Goal: Transaction & Acquisition: Purchase product/service

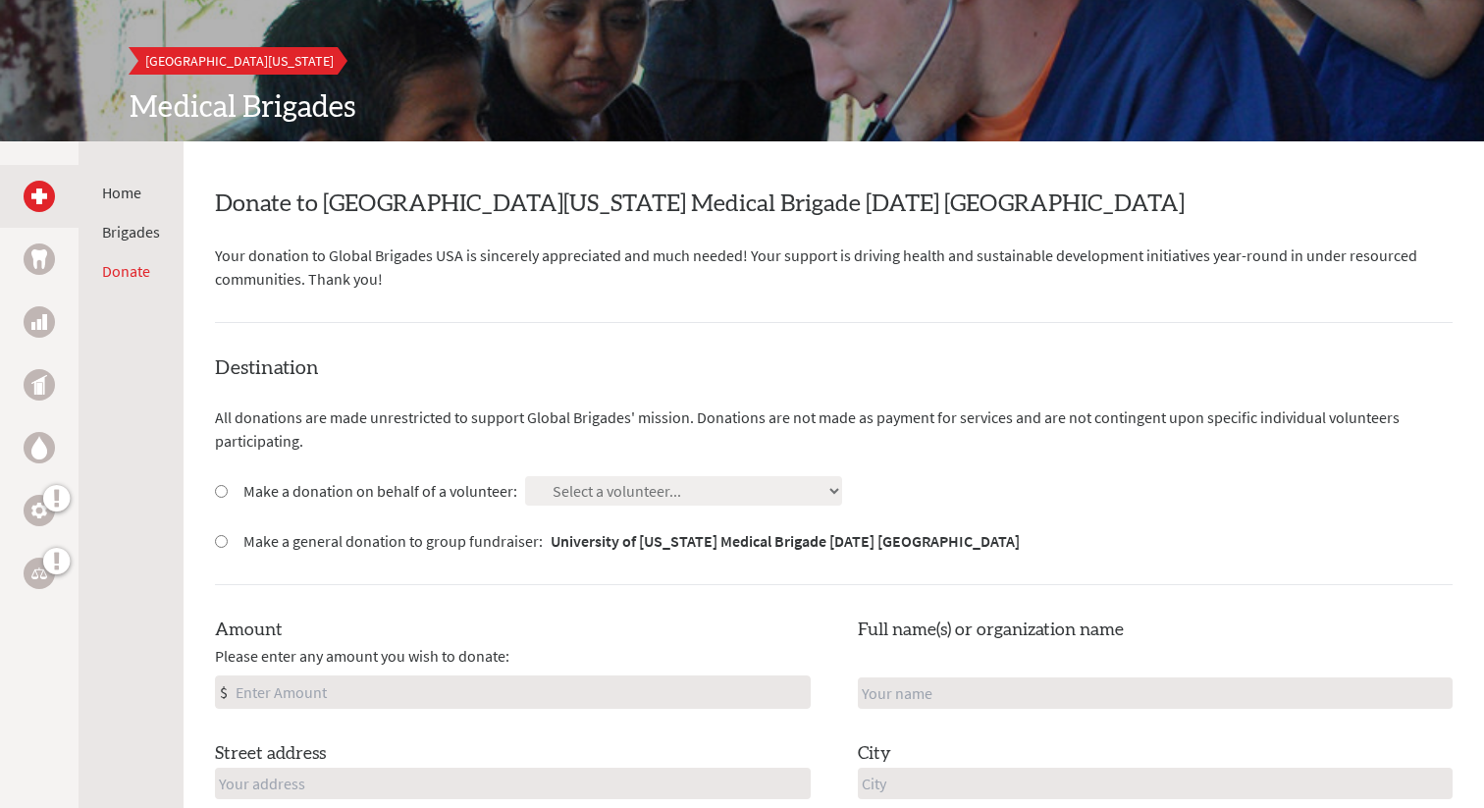
scroll to position [240, 0]
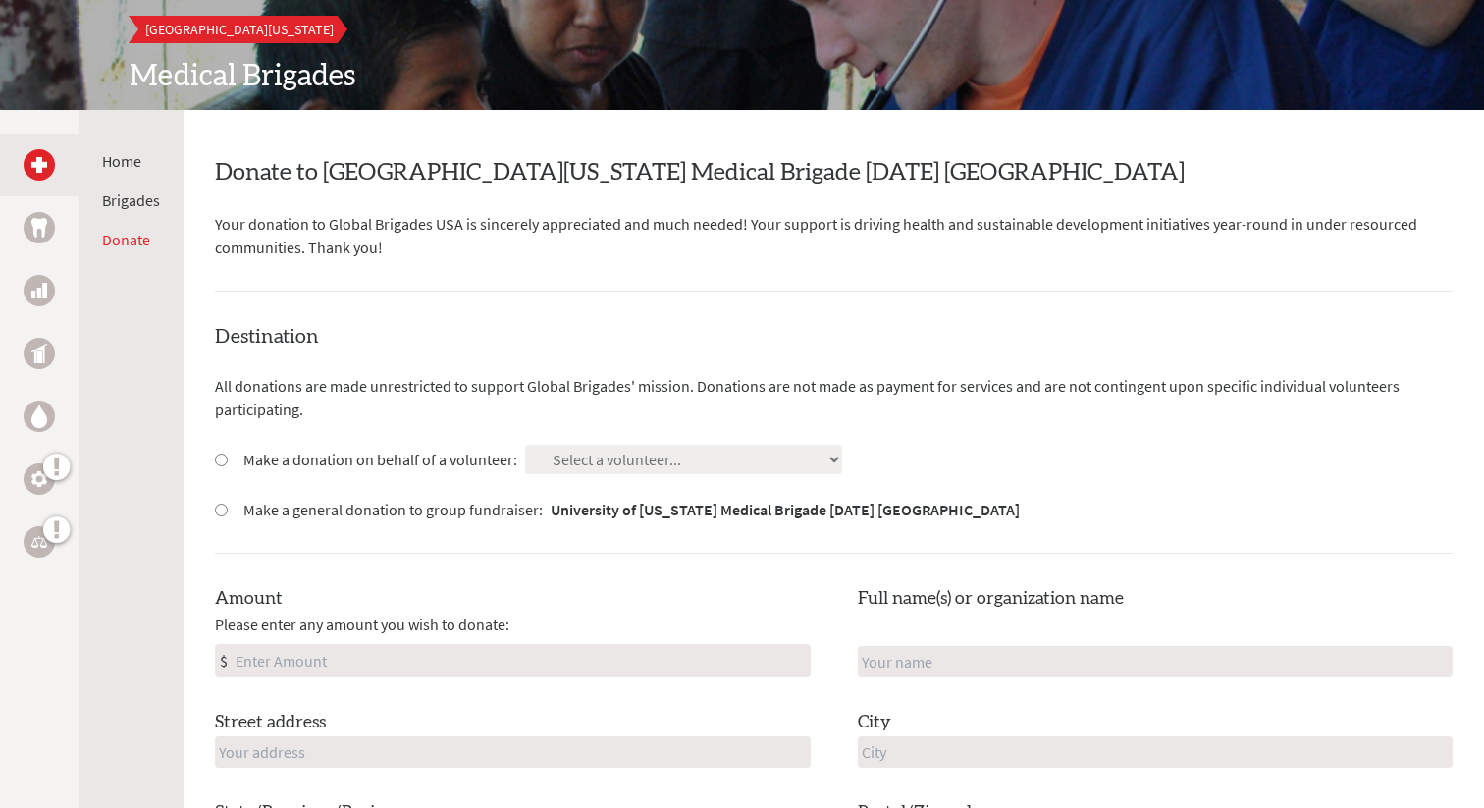
click at [215, 461] on input "Make a donation on behalf of a volunteer:" at bounding box center [221, 459] width 13 height 13
radio input "true"
click at [559, 446] on select "Select a volunteer... [PERSON_NAME] [PERSON_NAME] [PERSON_NAME] [PERSON_NAME] […" at bounding box center [683, 459] width 317 height 29
select select "06E3F4F0-1B9C-11F0-B3BE-42010A8A0038"
click at [360, 648] on input "Amount" at bounding box center [521, 660] width 578 height 31
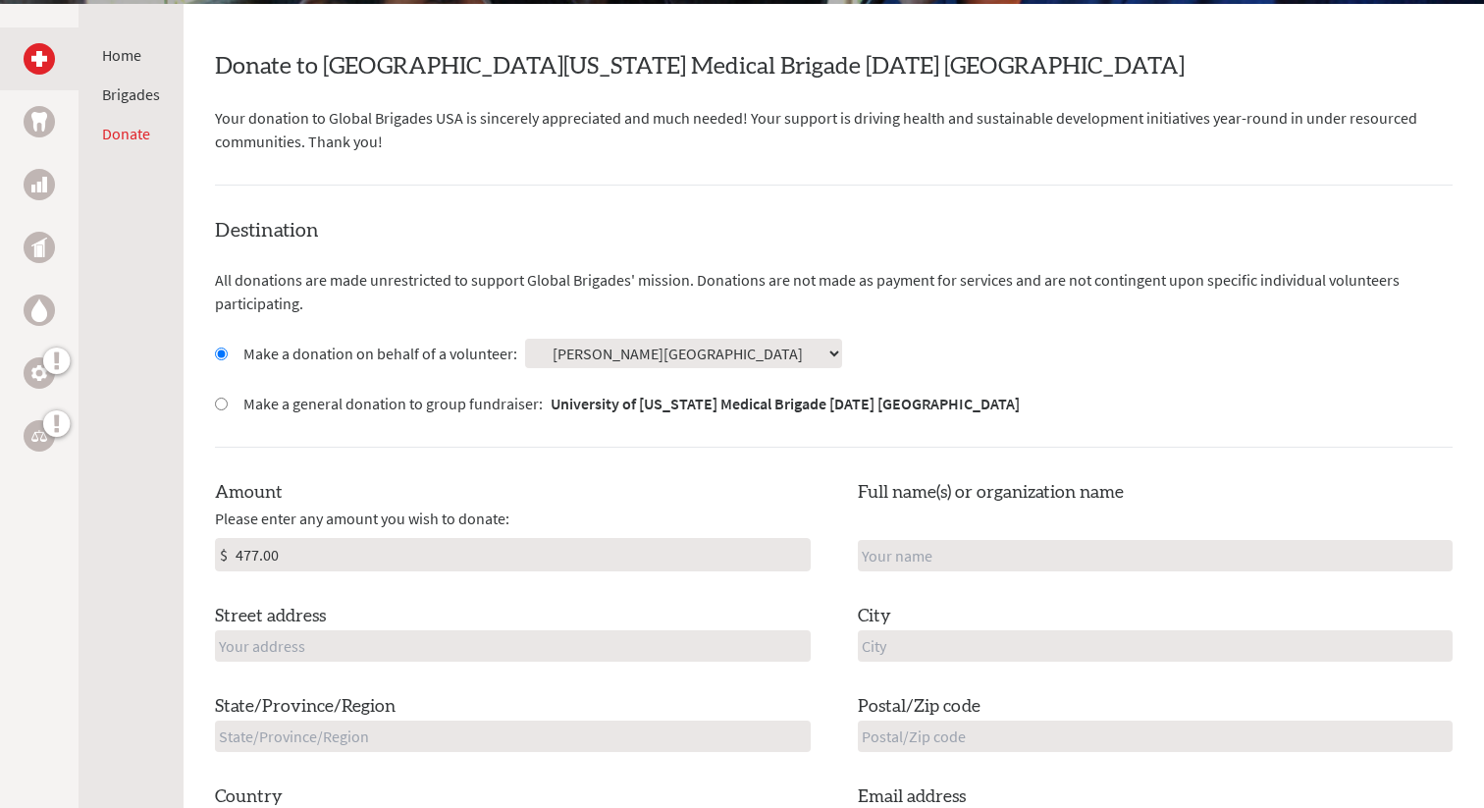
scroll to position [348, 0]
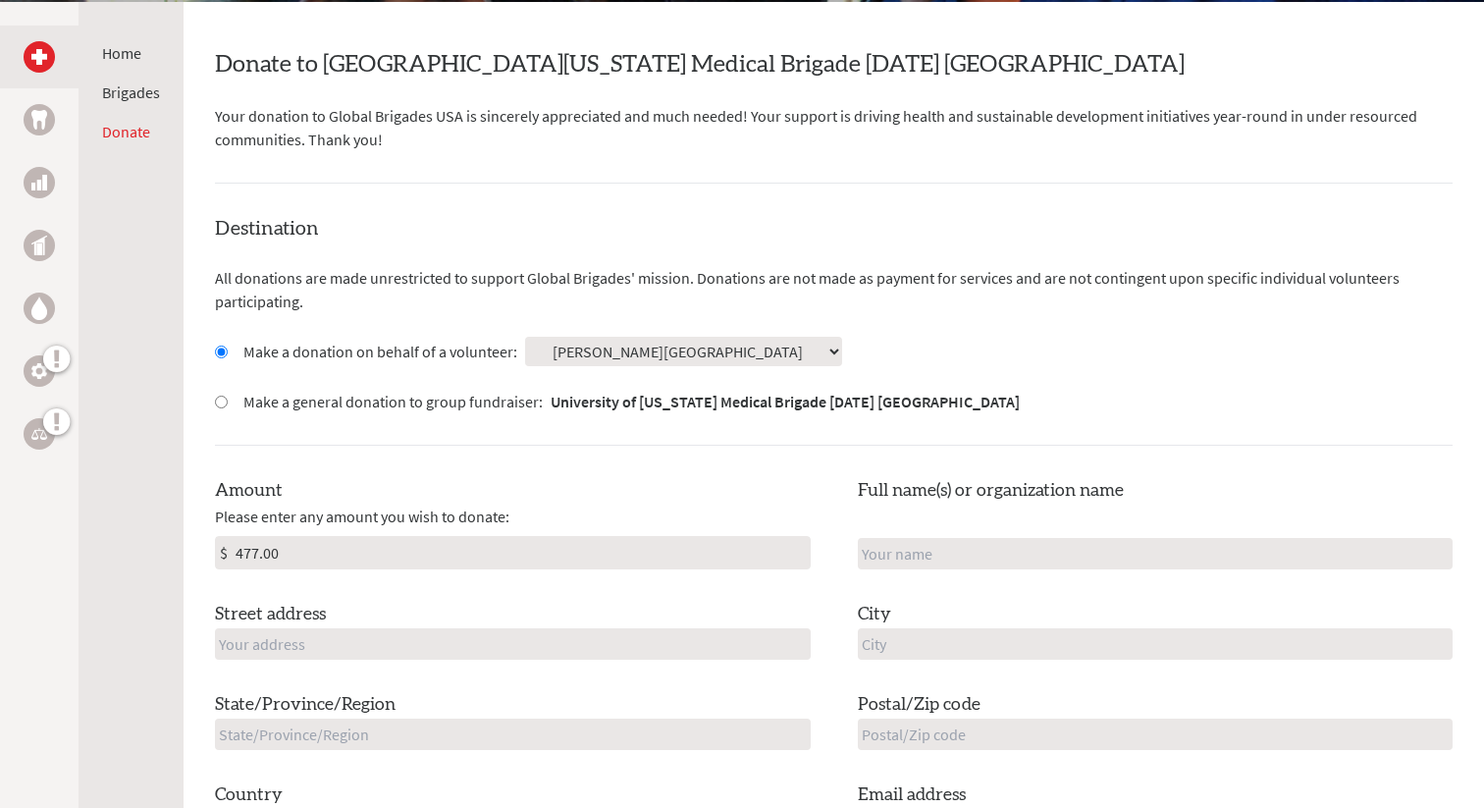
type input "477.00"
click at [488, 646] on input "text" at bounding box center [513, 643] width 596 height 31
type input "[STREET_ADDRESS]"
type input "[PERSON_NAME][GEOGRAPHIC_DATA]"
type input "Braintree"
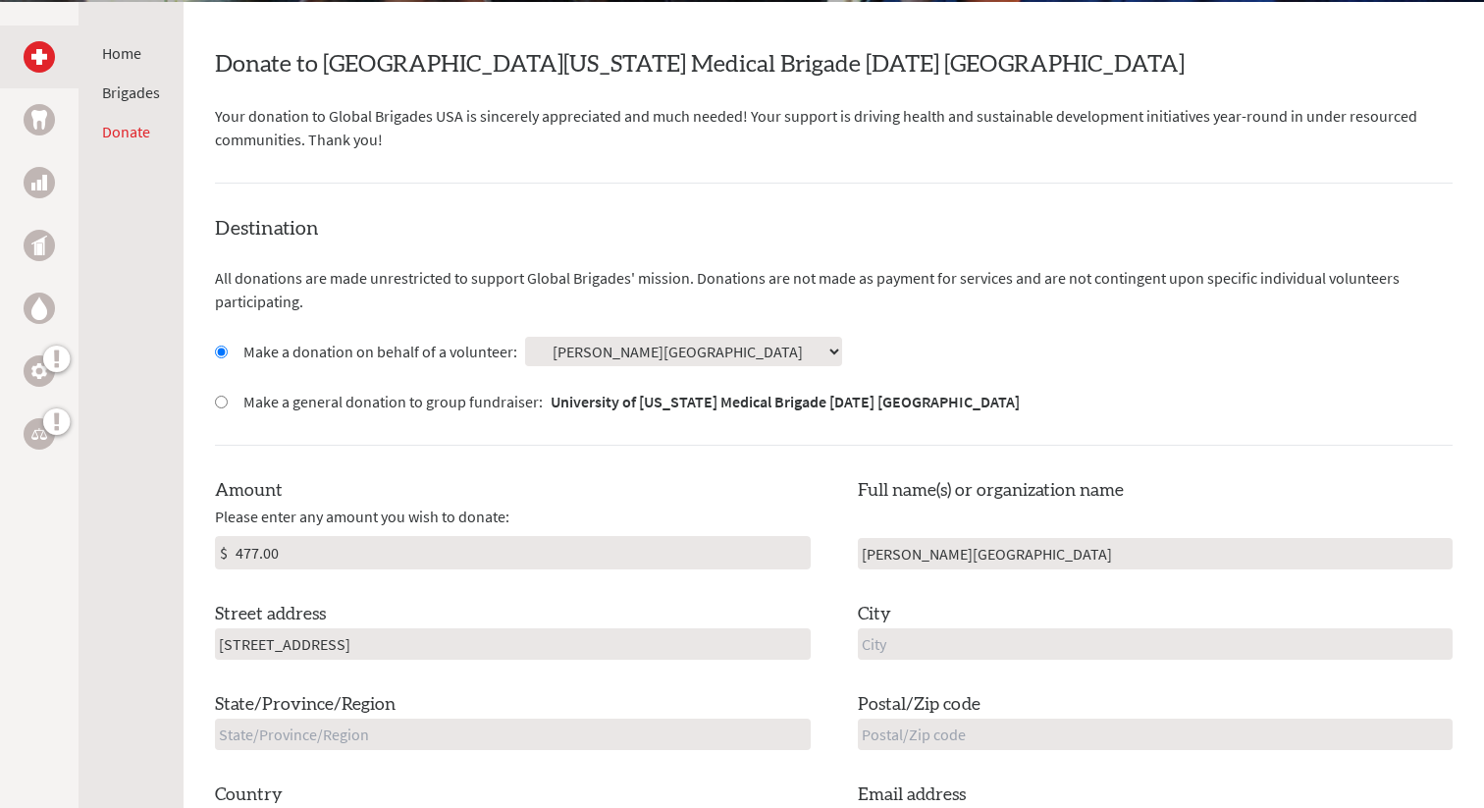
type input "MA"
type input "02184"
type input "[GEOGRAPHIC_DATA]"
type input "[EMAIL_ADDRESS][DOMAIN_NAME]"
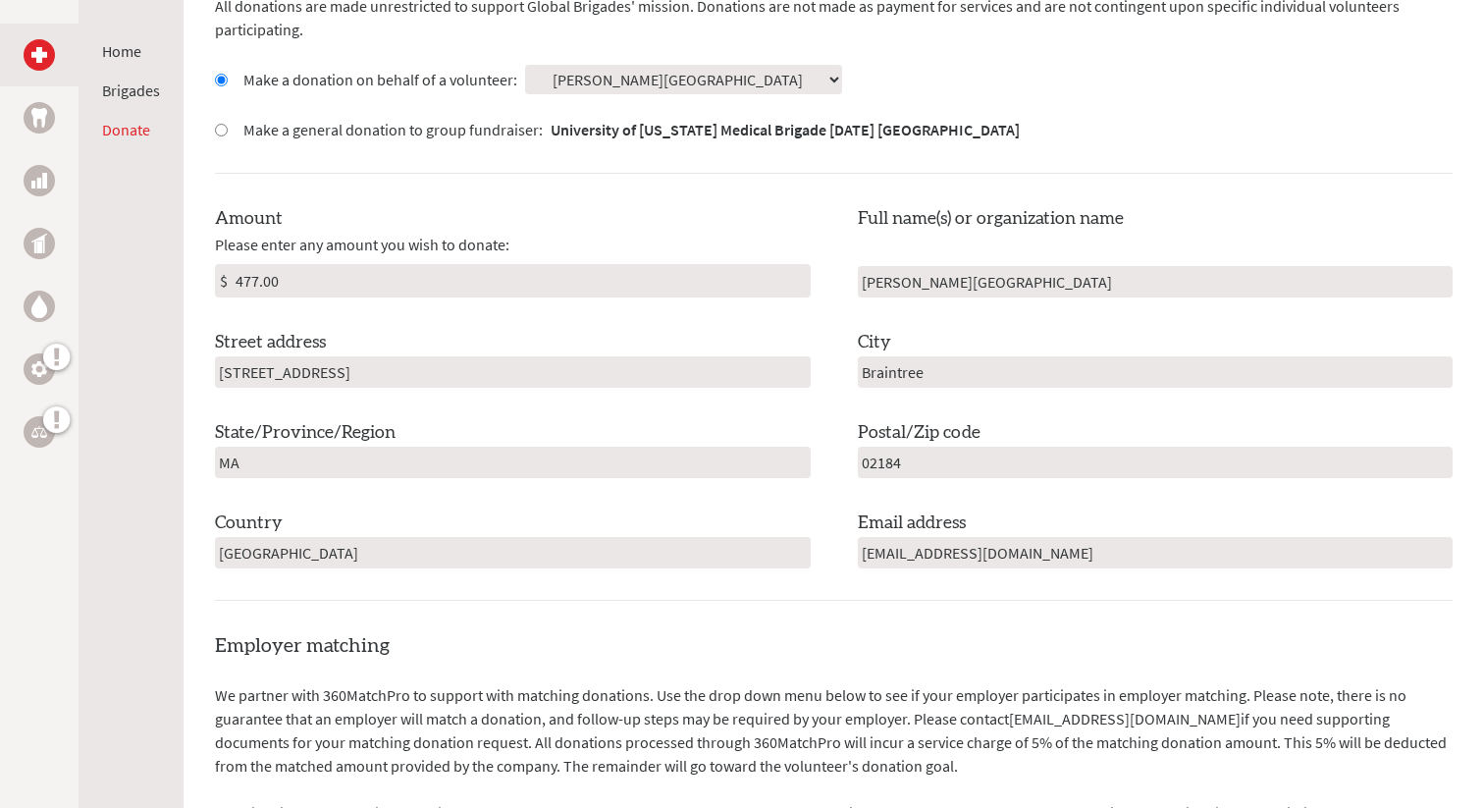
scroll to position [627, 0]
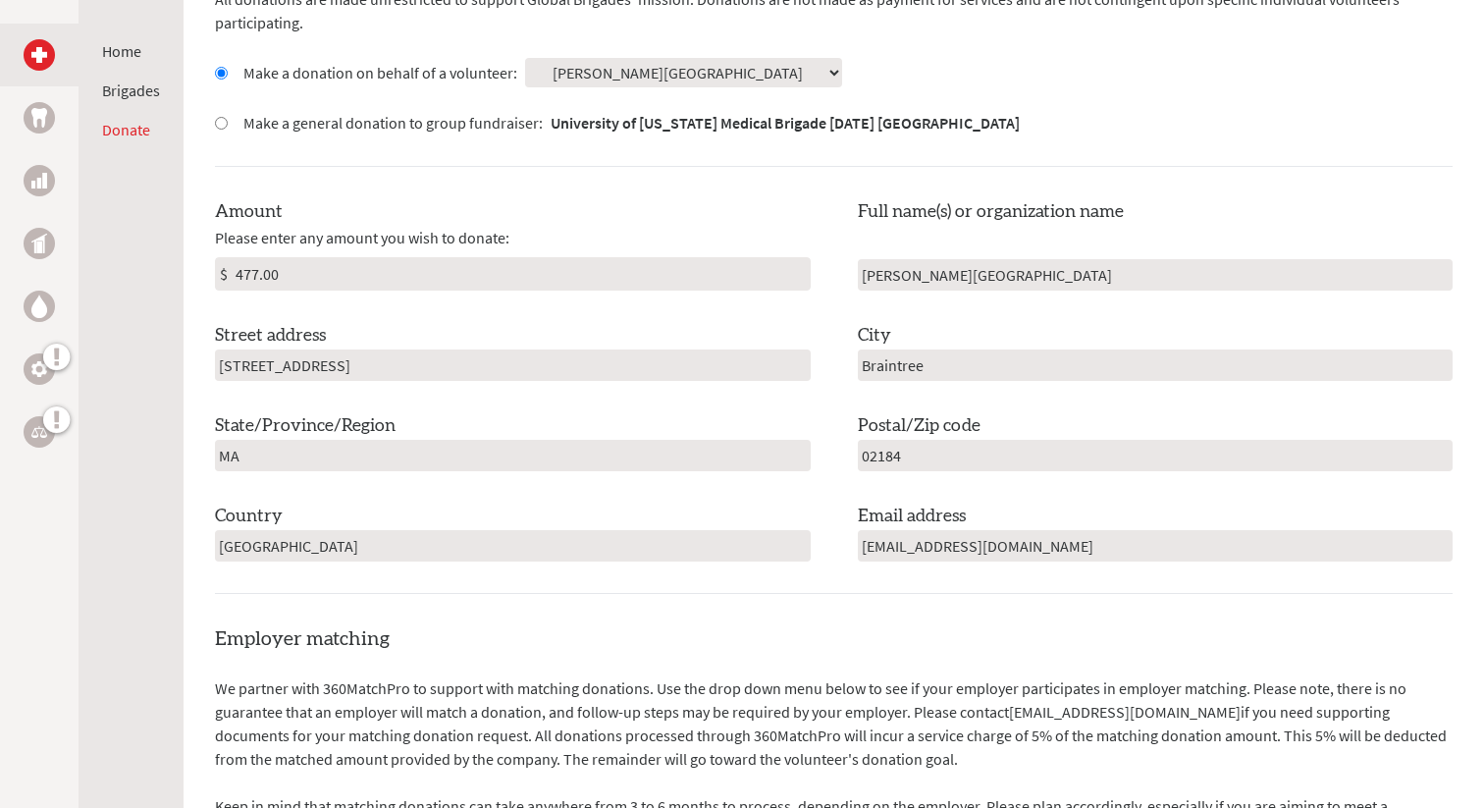
click at [1027, 538] on input "[EMAIL_ADDRESS][DOMAIN_NAME]" at bounding box center [1156, 545] width 596 height 31
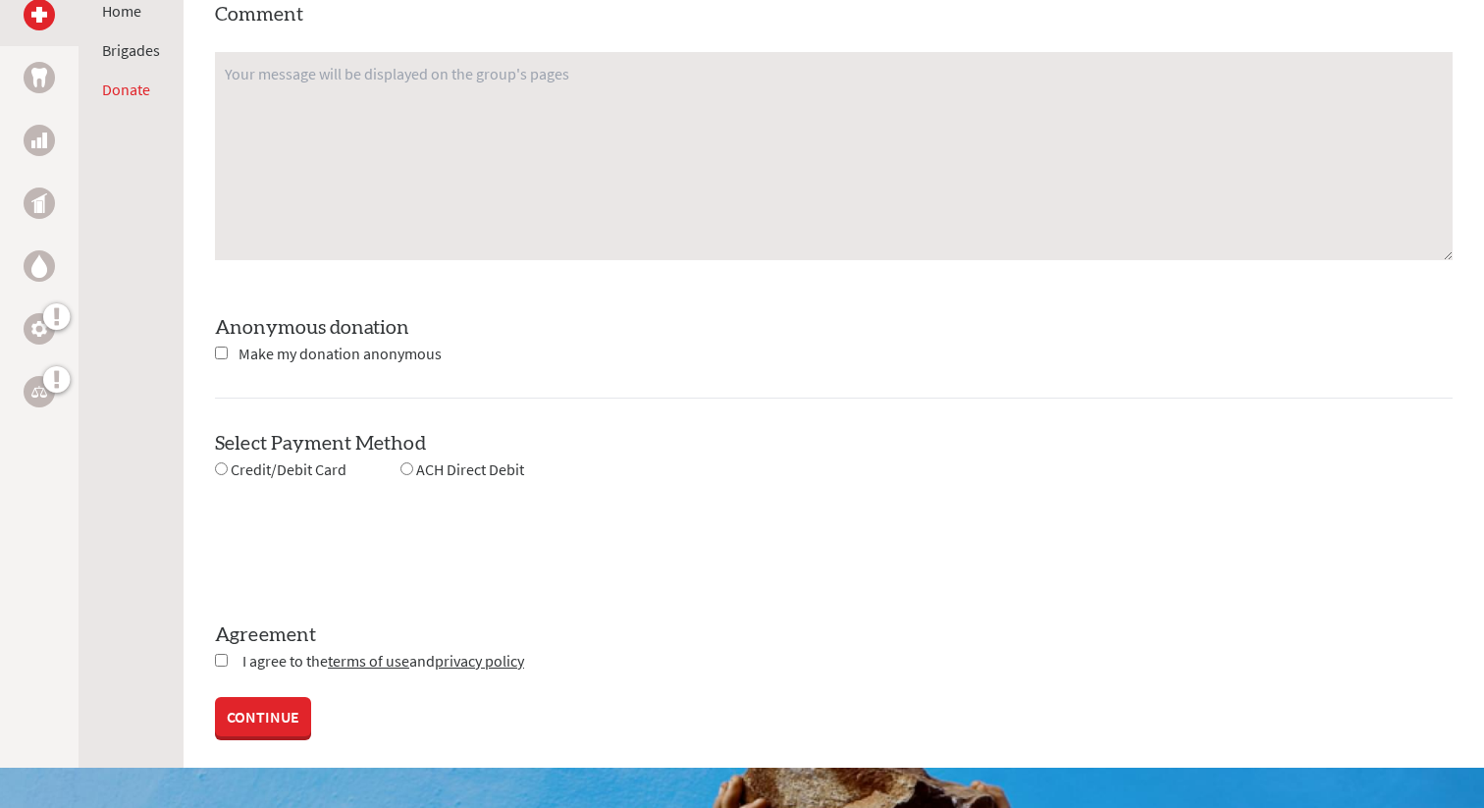
scroll to position [1564, 0]
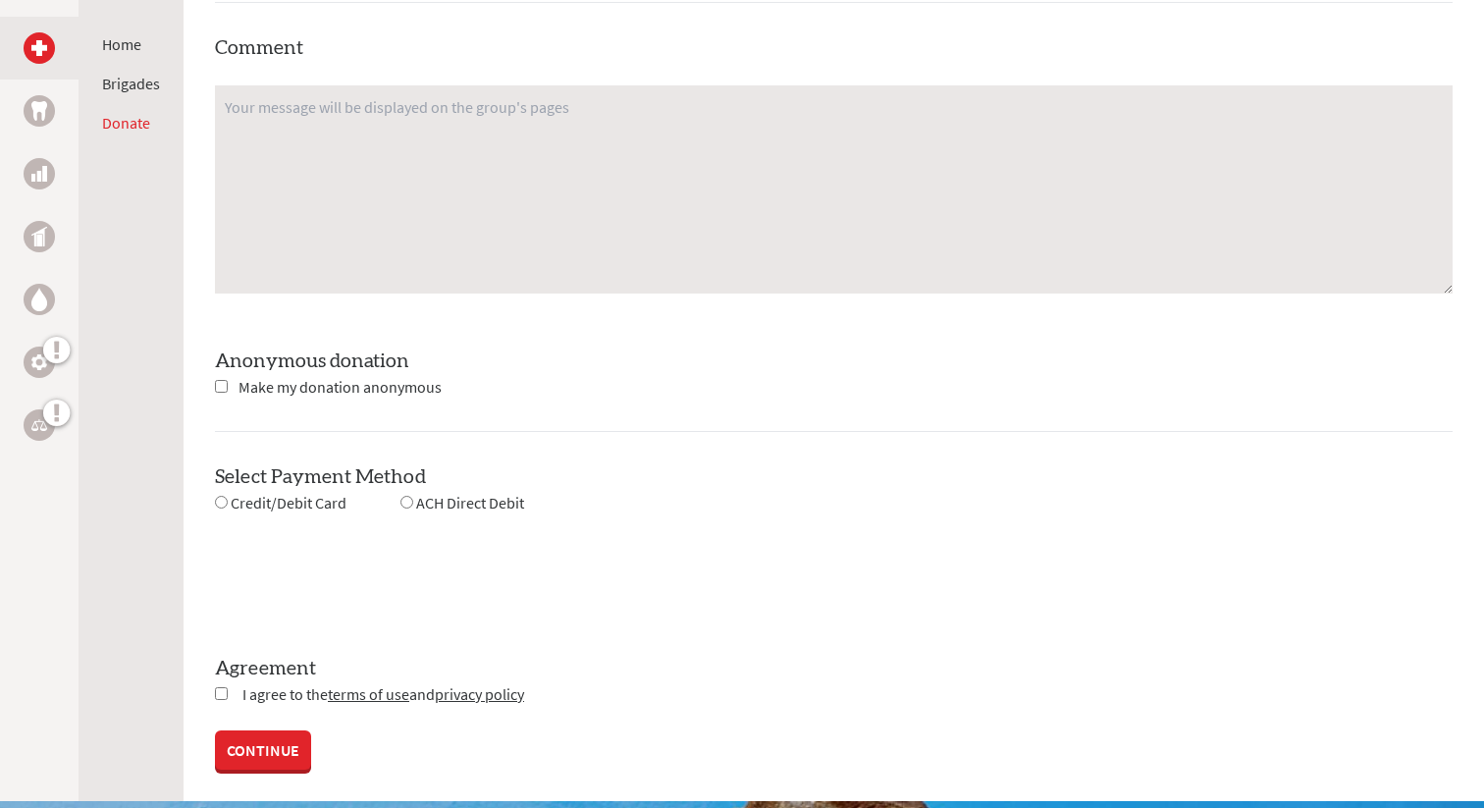
click at [237, 505] on span "Credit/Debit Card" at bounding box center [289, 503] width 116 height 20
click at [221, 500] on input "radio" at bounding box center [221, 502] width 13 height 13
radio input "true"
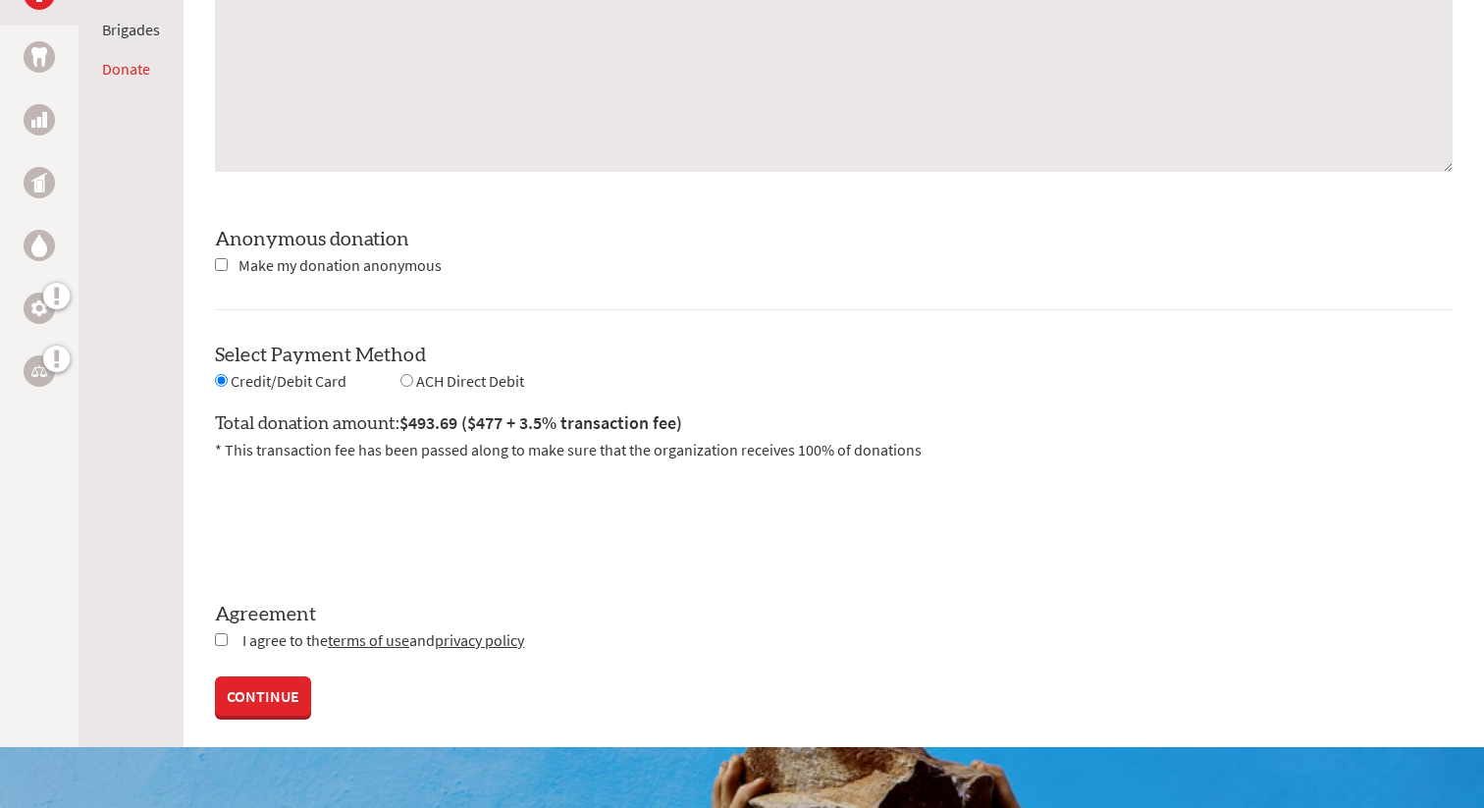
scroll to position [1686, 0]
click at [225, 632] on input "checkbox" at bounding box center [221, 638] width 13 height 13
checkbox input "true"
click at [290, 687] on link "CONTINUE" at bounding box center [263, 696] width 96 height 39
